Goal: Check status: Check status

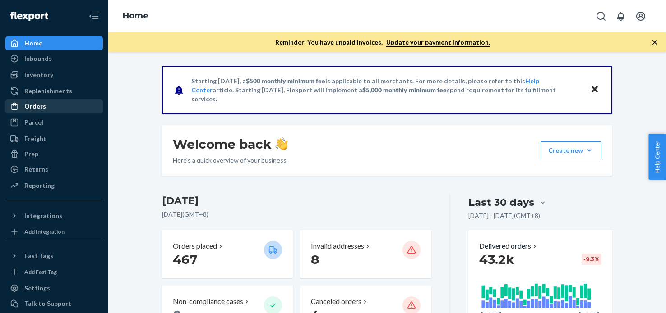
click at [51, 103] on div "Orders" at bounding box center [54, 106] width 96 height 13
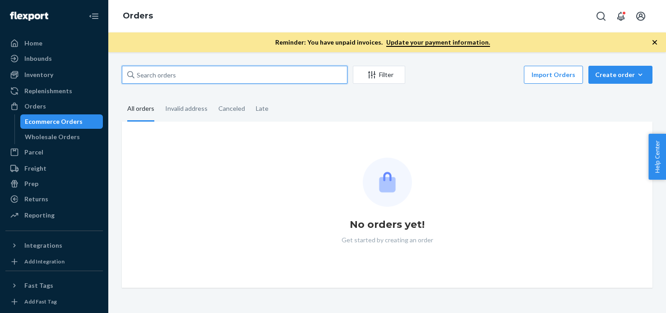
click at [215, 80] on input "text" at bounding box center [234, 75] width 225 height 18
paste input "[PERSON_NAME]"
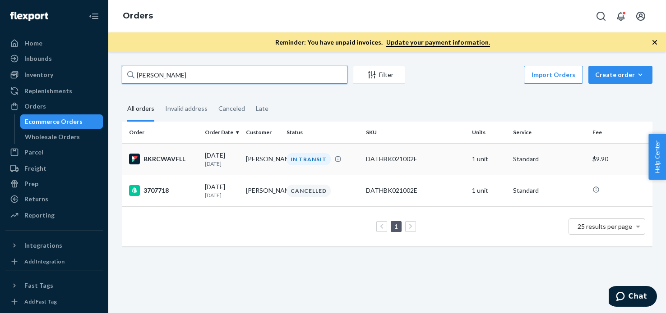
type input "[PERSON_NAME]"
click at [167, 158] on div "BKRCWAVFLL" at bounding box center [163, 159] width 69 height 11
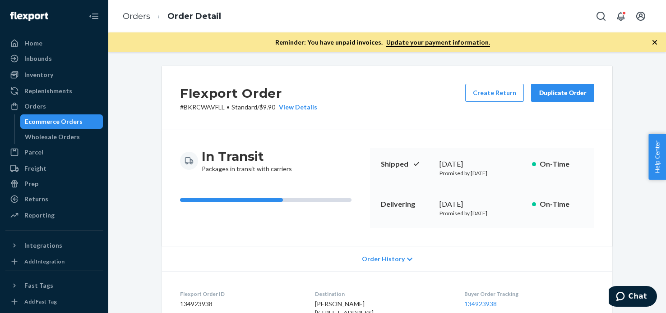
scroll to position [285, 0]
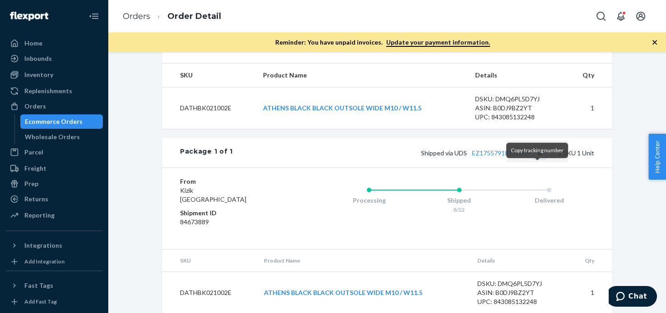
click at [538, 159] on button "Copy tracking number" at bounding box center [539, 153] width 12 height 12
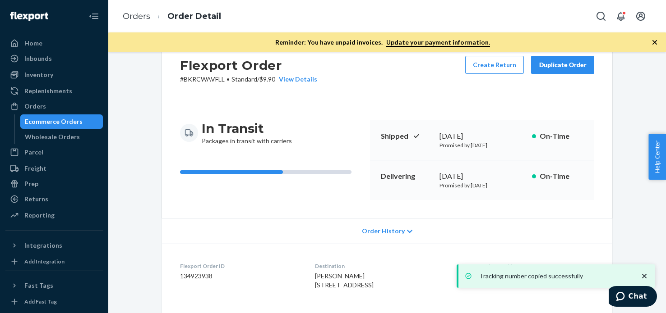
scroll to position [314, 0]
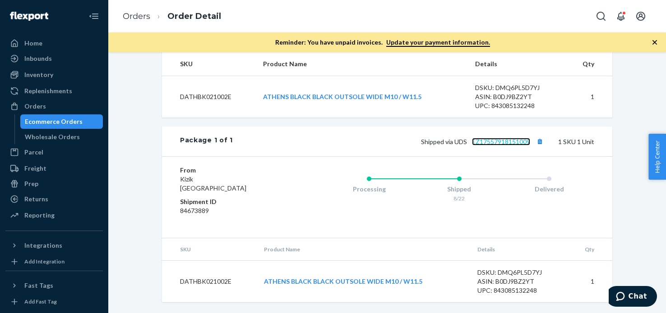
click at [490, 142] on link "EZ17557918151009" at bounding box center [501, 142] width 58 height 8
click at [538, 144] on button "Copy tracking number" at bounding box center [539, 142] width 12 height 12
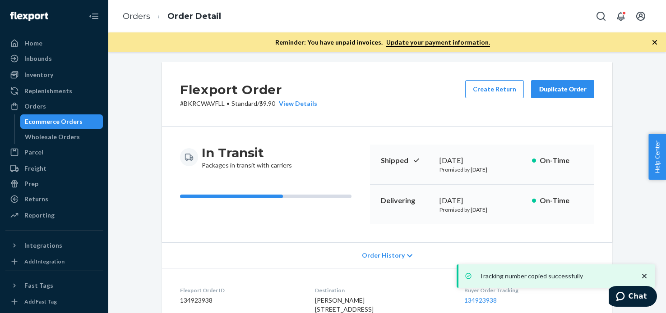
scroll to position [0, 0]
